Goal: Use online tool/utility

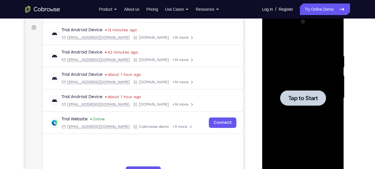
click at [308, 98] on span "Tap to Start" at bounding box center [303, 98] width 30 height 6
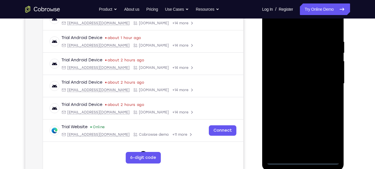
scroll to position [99, 0]
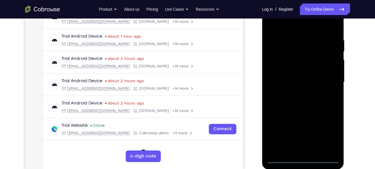
click at [302, 158] on div at bounding box center [303, 82] width 73 height 162
click at [333, 132] on div at bounding box center [303, 82] width 73 height 162
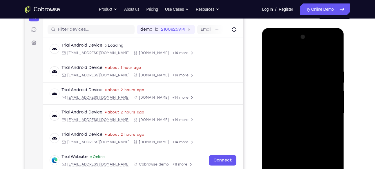
scroll to position [68, 0]
click at [276, 45] on div at bounding box center [303, 114] width 73 height 162
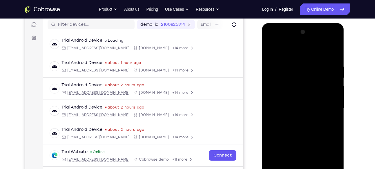
scroll to position [73, 0]
click at [271, 40] on div at bounding box center [303, 108] width 73 height 162
click at [325, 106] on div at bounding box center [303, 108] width 73 height 162
click at [295, 118] on div at bounding box center [303, 108] width 73 height 162
click at [296, 102] on div at bounding box center [303, 108] width 73 height 162
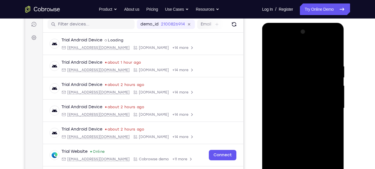
click at [286, 91] on div at bounding box center [303, 108] width 73 height 162
click at [284, 107] on div at bounding box center [303, 108] width 73 height 162
click at [292, 126] on div at bounding box center [303, 108] width 73 height 162
click at [298, 124] on div at bounding box center [303, 108] width 73 height 162
click at [297, 125] on div at bounding box center [303, 108] width 73 height 162
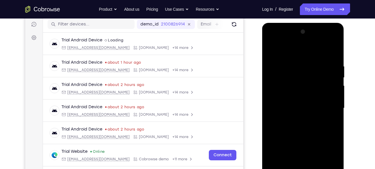
scroll to position [102, 0]
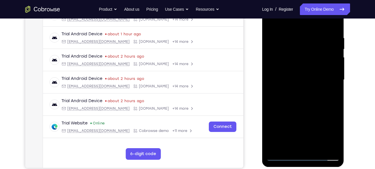
click at [304, 101] on div at bounding box center [303, 80] width 73 height 162
click at [334, 21] on div at bounding box center [303, 80] width 73 height 162
click at [276, 73] on div at bounding box center [303, 80] width 73 height 162
click at [271, 21] on div at bounding box center [303, 80] width 73 height 162
click at [276, 148] on div at bounding box center [303, 80] width 73 height 162
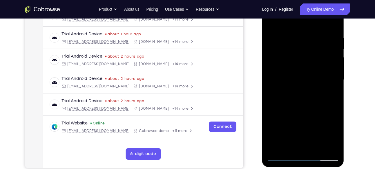
click at [275, 149] on div at bounding box center [303, 80] width 73 height 162
click at [294, 41] on div at bounding box center [303, 80] width 73 height 162
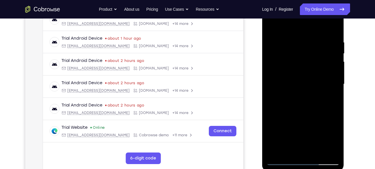
scroll to position [97, 0]
click at [338, 64] on div at bounding box center [303, 84] width 73 height 162
click at [335, 66] on div at bounding box center [303, 84] width 73 height 162
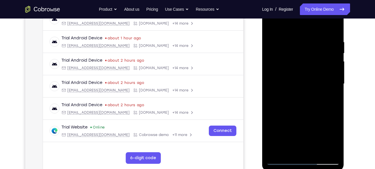
click at [334, 70] on div at bounding box center [303, 84] width 73 height 162
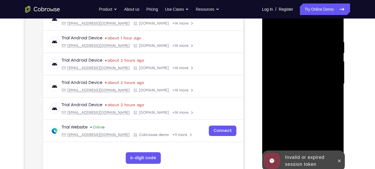
click at [334, 70] on div at bounding box center [303, 84] width 73 height 162
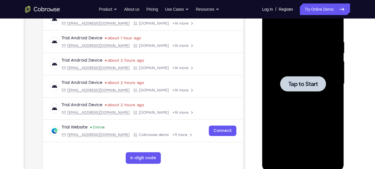
click at [314, 77] on div at bounding box center [303, 83] width 46 height 15
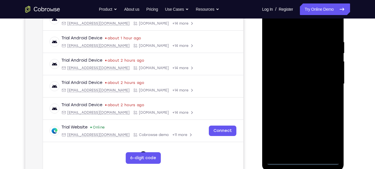
click at [301, 160] on div at bounding box center [303, 84] width 73 height 162
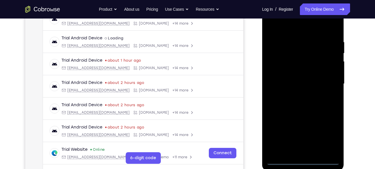
click at [329, 135] on div at bounding box center [303, 84] width 73 height 162
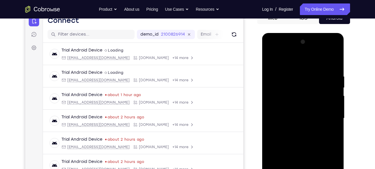
scroll to position [63, 0]
click at [278, 50] on div at bounding box center [303, 119] width 73 height 162
click at [329, 111] on div at bounding box center [303, 119] width 73 height 162
click at [296, 131] on div at bounding box center [303, 119] width 73 height 162
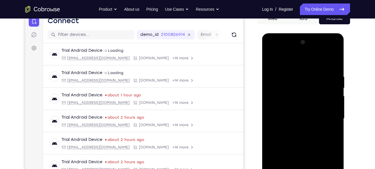
click at [297, 111] on div at bounding box center [303, 119] width 73 height 162
click at [295, 103] on div at bounding box center [303, 119] width 73 height 162
click at [295, 118] on div at bounding box center [303, 119] width 73 height 162
click at [297, 139] on div at bounding box center [303, 119] width 73 height 162
click at [301, 135] on div at bounding box center [303, 119] width 73 height 162
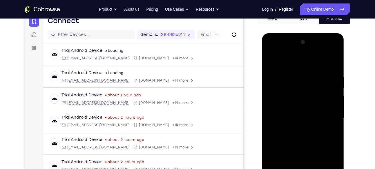
click at [296, 139] on div at bounding box center [303, 119] width 73 height 162
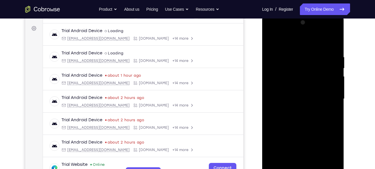
scroll to position [83, 0]
click at [298, 55] on div at bounding box center [303, 99] width 73 height 162
click at [332, 102] on div at bounding box center [303, 99] width 73 height 162
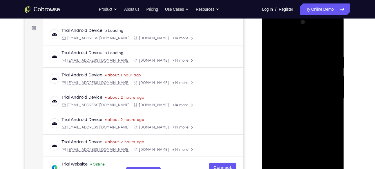
click at [332, 102] on div at bounding box center [303, 99] width 73 height 162
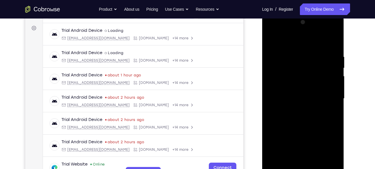
click at [332, 102] on div at bounding box center [303, 99] width 73 height 162
click at [333, 41] on div at bounding box center [303, 99] width 73 height 162
click at [289, 168] on div at bounding box center [303, 99] width 73 height 162
click at [291, 41] on div at bounding box center [303, 99] width 73 height 162
click at [296, 59] on div at bounding box center [303, 99] width 73 height 162
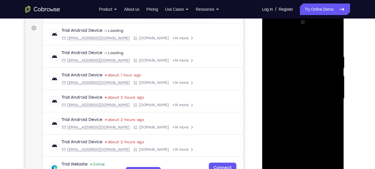
click at [274, 55] on div at bounding box center [303, 99] width 73 height 162
click at [270, 37] on div at bounding box center [303, 99] width 73 height 162
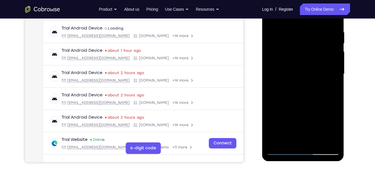
scroll to position [108, 0]
click at [282, 152] on div at bounding box center [303, 74] width 73 height 162
click at [328, 143] on div at bounding box center [303, 74] width 73 height 162
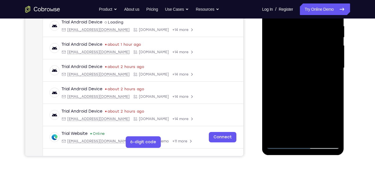
scroll to position [104, 0]
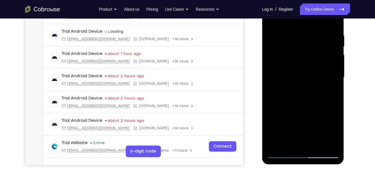
click at [274, 143] on div at bounding box center [303, 77] width 73 height 162
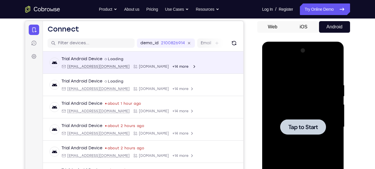
scroll to position [6, 0]
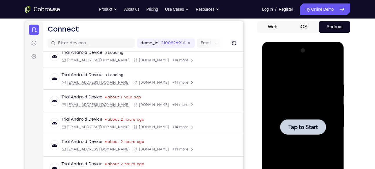
click at [301, 124] on span "Tap to Start" at bounding box center [303, 127] width 30 height 6
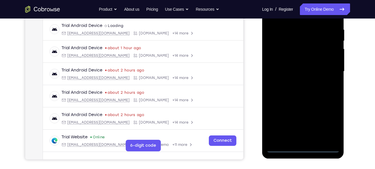
scroll to position [110, 0]
click at [303, 146] on div at bounding box center [303, 71] width 73 height 162
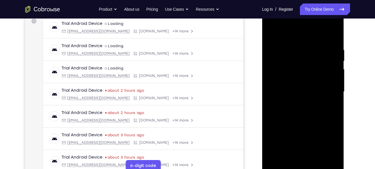
scroll to position [89, 0]
click at [332, 144] on div at bounding box center [303, 92] width 73 height 162
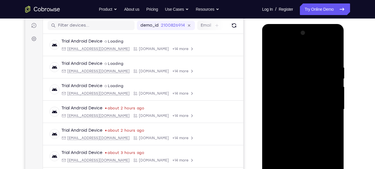
scroll to position [70, 0]
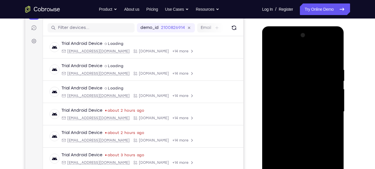
click at [275, 47] on div at bounding box center [303, 112] width 73 height 162
click at [327, 106] on div at bounding box center [303, 112] width 73 height 162
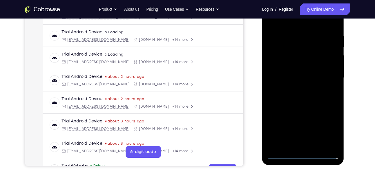
scroll to position [104, 0]
click at [314, 130] on div at bounding box center [303, 78] width 73 height 162
click at [310, 146] on div at bounding box center [303, 78] width 73 height 162
click at [297, 67] on div at bounding box center [303, 78] width 73 height 162
click at [297, 66] on div at bounding box center [303, 78] width 73 height 162
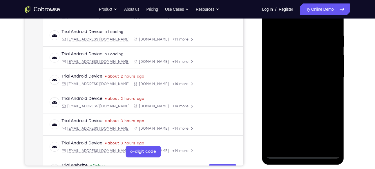
click at [293, 75] on div at bounding box center [303, 78] width 73 height 162
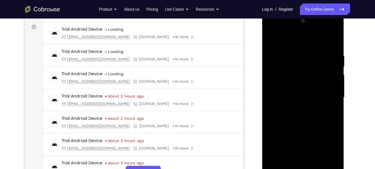
scroll to position [84, 0]
click at [295, 112] on div at bounding box center [303, 98] width 73 height 162
click at [297, 97] on div at bounding box center [303, 98] width 73 height 162
click at [298, 115] on div at bounding box center [303, 98] width 73 height 162
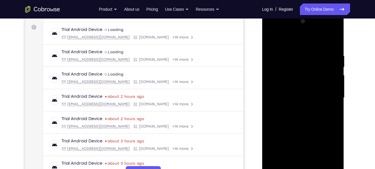
scroll to position [92, 0]
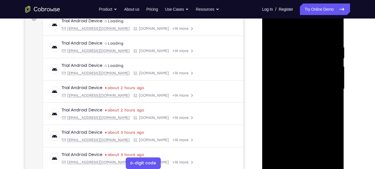
click at [294, 47] on div at bounding box center [303, 89] width 73 height 162
click at [303, 112] on div at bounding box center [303, 89] width 73 height 162
click at [293, 44] on div at bounding box center [303, 89] width 73 height 162
click at [335, 84] on div at bounding box center [303, 89] width 73 height 162
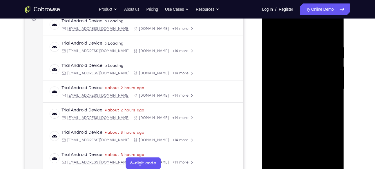
click at [335, 84] on div at bounding box center [303, 89] width 73 height 162
click at [281, 166] on div at bounding box center [303, 89] width 73 height 162
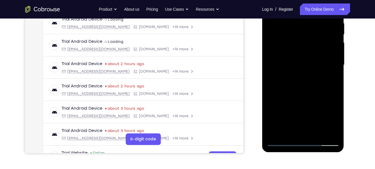
scroll to position [96, 0]
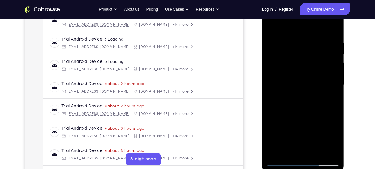
click at [291, 152] on div at bounding box center [303, 85] width 73 height 162
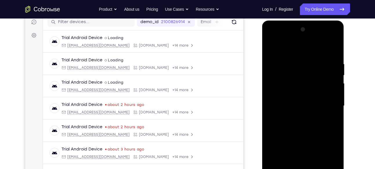
scroll to position [94, 0]
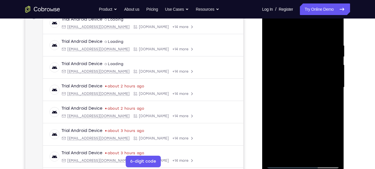
click at [290, 155] on div at bounding box center [303, 87] width 73 height 162
click at [316, 155] on div at bounding box center [303, 87] width 73 height 162
click at [316, 154] on div at bounding box center [303, 87] width 73 height 162
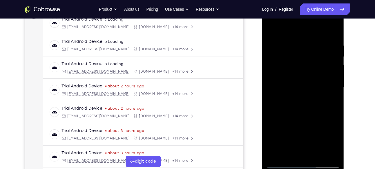
click at [316, 154] on div at bounding box center [303, 87] width 73 height 162
click at [318, 154] on div at bounding box center [303, 87] width 73 height 162
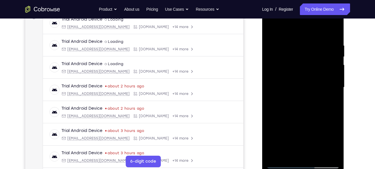
click at [319, 156] on div at bounding box center [303, 87] width 73 height 162
click at [290, 153] on div at bounding box center [303, 87] width 73 height 162
click at [296, 98] on div at bounding box center [303, 88] width 73 height 162
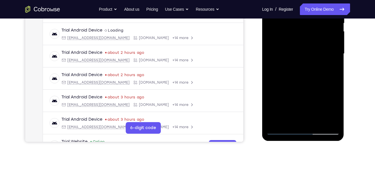
scroll to position [128, 0]
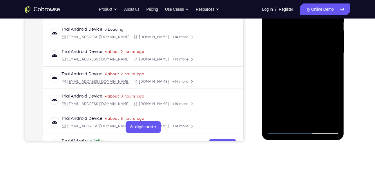
click at [289, 122] on div at bounding box center [303, 53] width 73 height 162
click at [293, 112] on div at bounding box center [303, 53] width 73 height 162
click at [290, 120] on div at bounding box center [303, 53] width 73 height 162
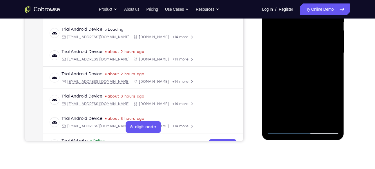
click at [296, 83] on div at bounding box center [303, 53] width 73 height 162
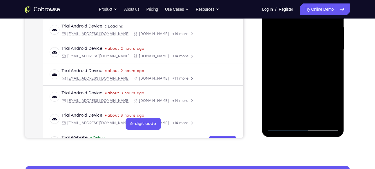
scroll to position [133, 0]
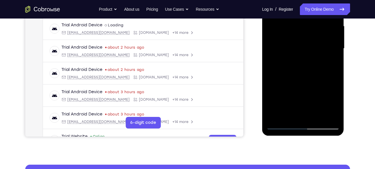
click at [281, 124] on div at bounding box center [303, 49] width 73 height 162
click at [318, 116] on div at bounding box center [303, 49] width 73 height 162
click at [289, 118] on div at bounding box center [303, 49] width 73 height 162
click at [283, 125] on div at bounding box center [303, 49] width 73 height 162
click at [279, 124] on div at bounding box center [303, 49] width 73 height 162
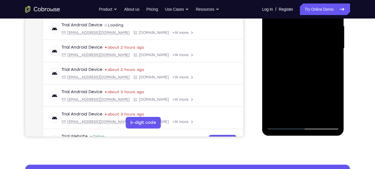
click at [288, 117] on div at bounding box center [303, 49] width 73 height 162
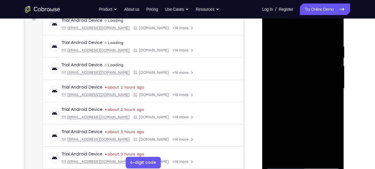
scroll to position [93, 0]
click at [286, 26] on div at bounding box center [303, 89] width 73 height 162
click at [285, 31] on div at bounding box center [303, 89] width 73 height 162
click at [289, 39] on div at bounding box center [303, 89] width 73 height 162
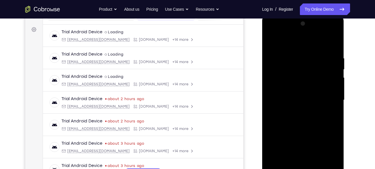
scroll to position [81, 0]
click at [271, 41] on div at bounding box center [303, 101] width 73 height 162
click at [292, 49] on div at bounding box center [303, 101] width 73 height 162
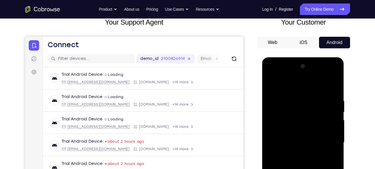
scroll to position [38, 0]
click at [270, 83] on div at bounding box center [303, 143] width 73 height 162
click at [289, 113] on div at bounding box center [303, 143] width 73 height 162
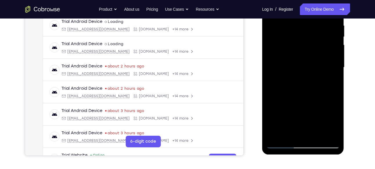
scroll to position [115, 0]
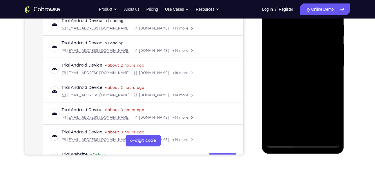
click at [273, 136] on div at bounding box center [303, 66] width 73 height 162
click at [304, 135] on div at bounding box center [303, 66] width 73 height 162
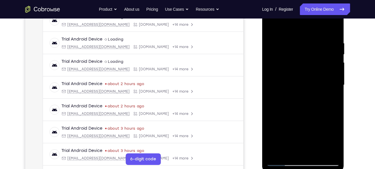
scroll to position [96, 0]
click at [301, 154] on div at bounding box center [303, 85] width 73 height 162
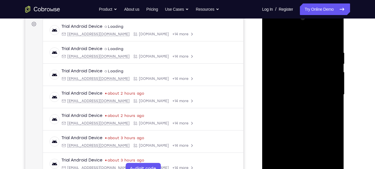
scroll to position [86, 0]
click at [278, 69] on div at bounding box center [303, 95] width 73 height 162
drag, startPoint x: 278, startPoint y: 79, endPoint x: 278, endPoint y: 69, distance: 9.9
click at [278, 69] on div at bounding box center [303, 95] width 73 height 162
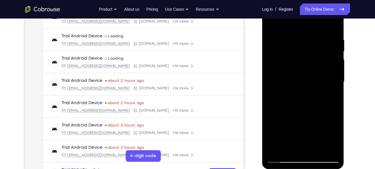
scroll to position [99, 0]
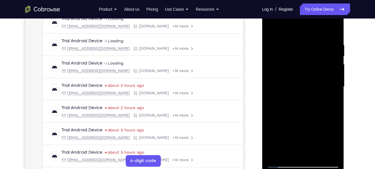
click at [299, 94] on div at bounding box center [303, 87] width 73 height 162
drag, startPoint x: 299, startPoint y: 110, endPoint x: 299, endPoint y: 94, distance: 16.0
click at [299, 94] on div at bounding box center [303, 87] width 73 height 162
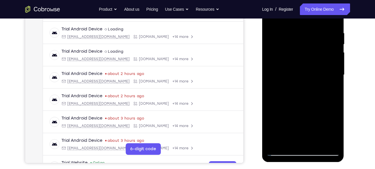
scroll to position [107, 0]
click at [274, 140] on div at bounding box center [303, 75] width 73 height 162
click at [275, 146] on div at bounding box center [303, 75] width 73 height 162
click at [274, 148] on div at bounding box center [303, 75] width 73 height 162
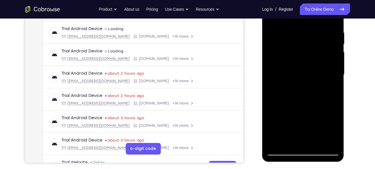
click at [275, 142] on div at bounding box center [303, 75] width 73 height 162
